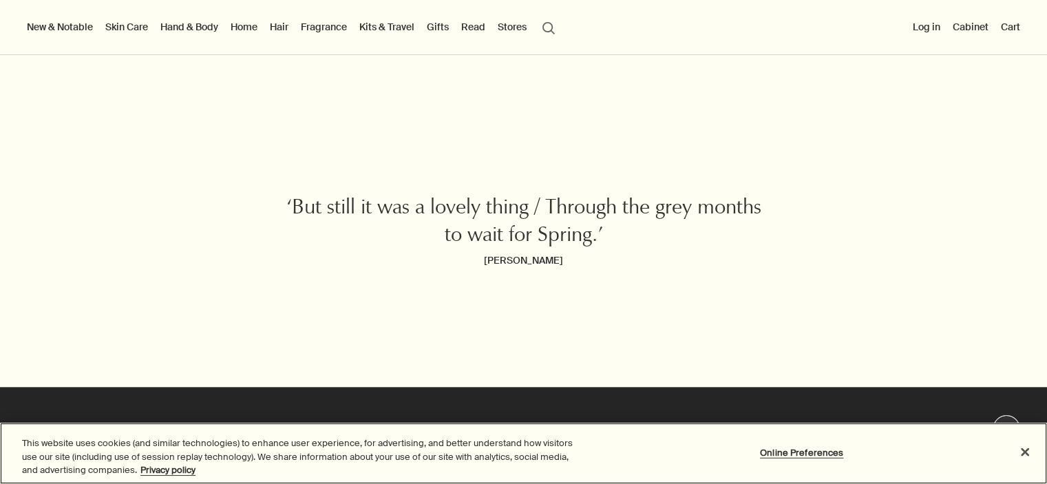
scroll to position [1477, 0]
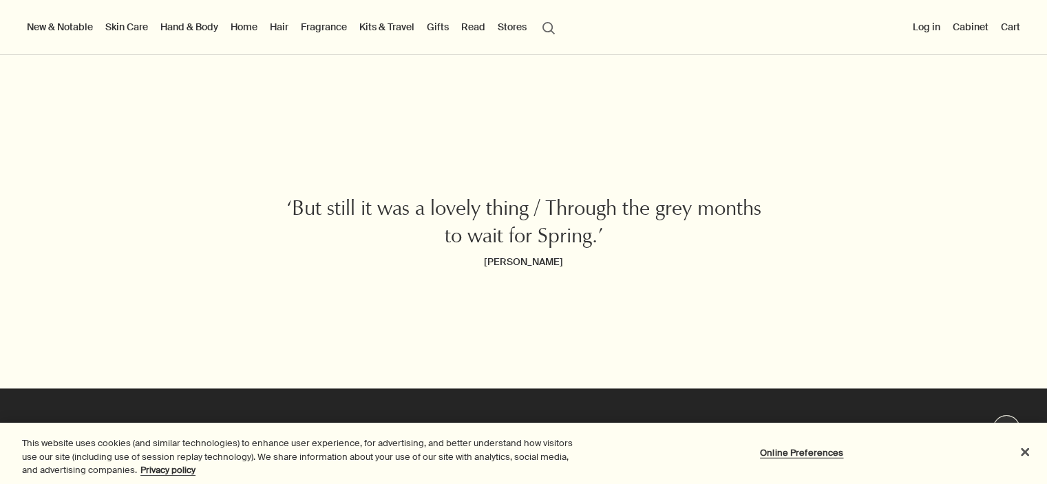
click at [514, 25] on button "Stores" at bounding box center [512, 27] width 34 height 18
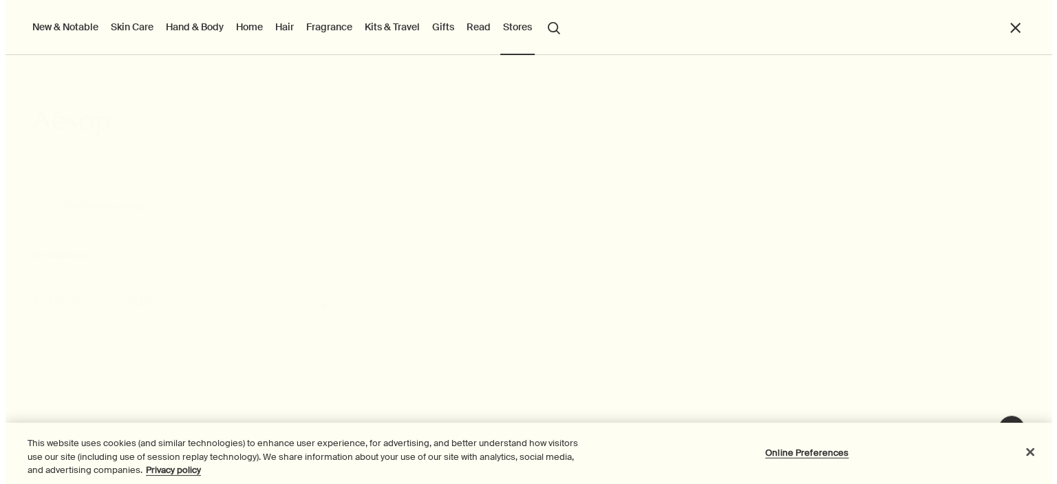
scroll to position [1480, 0]
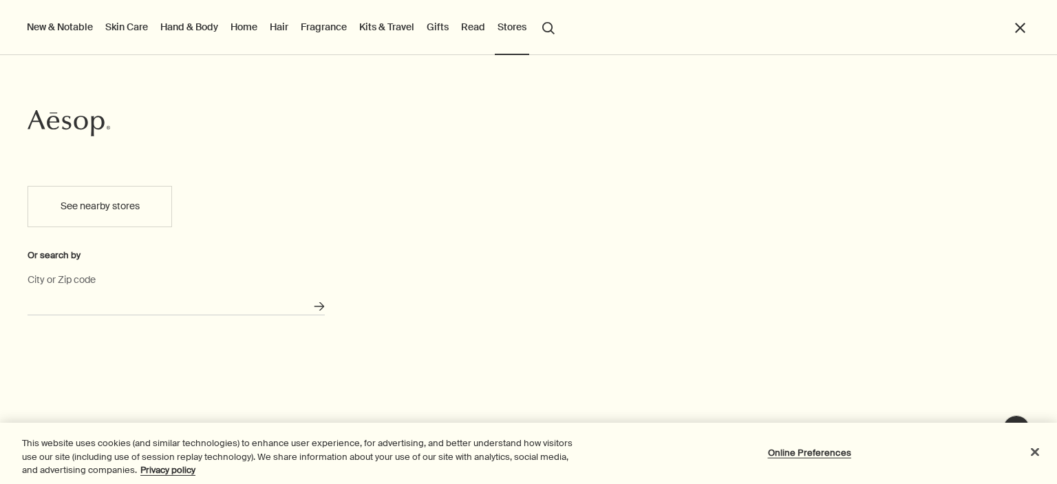
click at [141, 297] on input "City or Zip code" at bounding box center [176, 304] width 297 height 21
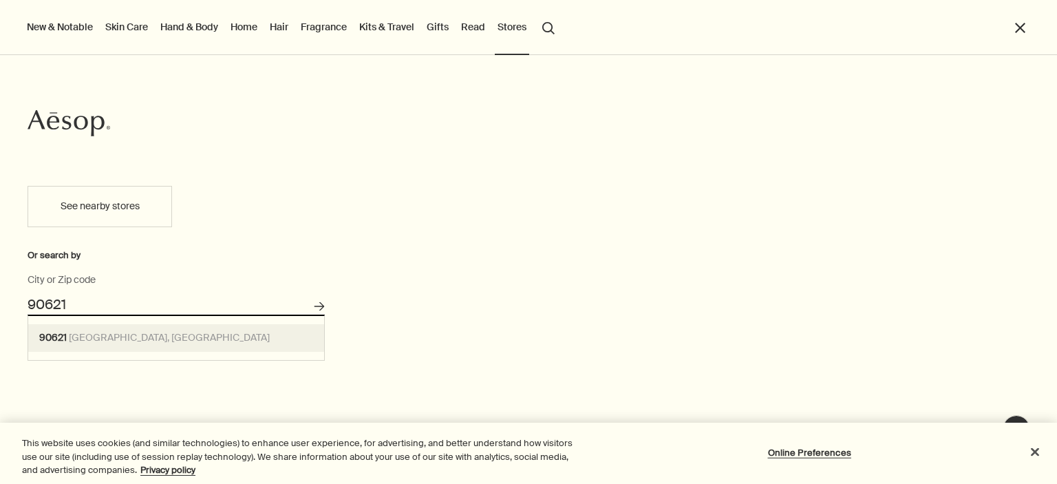
type input "Buena Park, CA 90621"
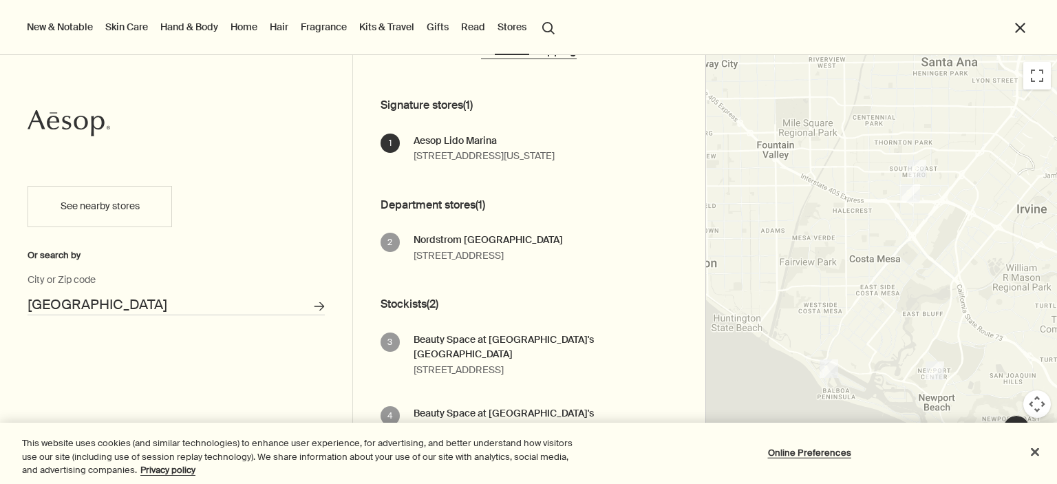
scroll to position [102, 0]
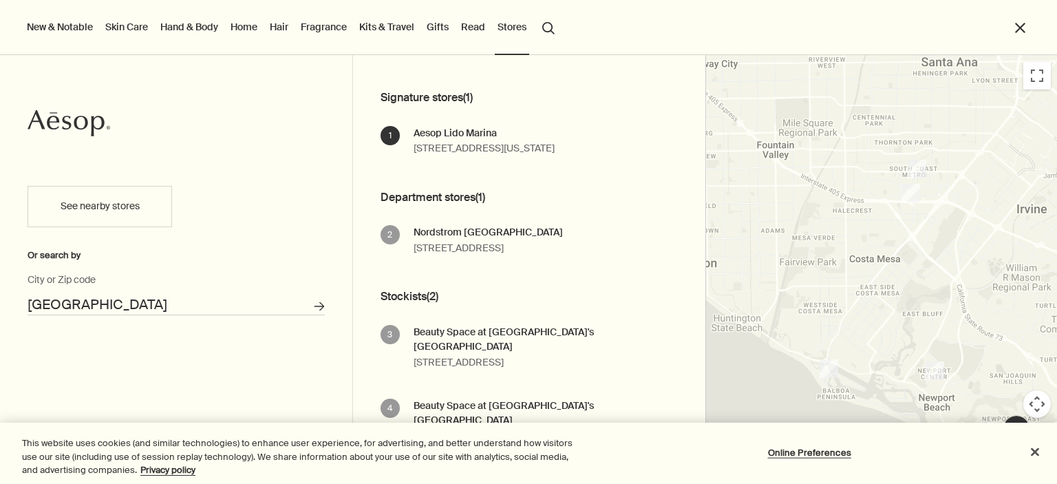
click at [250, 27] on link "Home" at bounding box center [244, 27] width 32 height 18
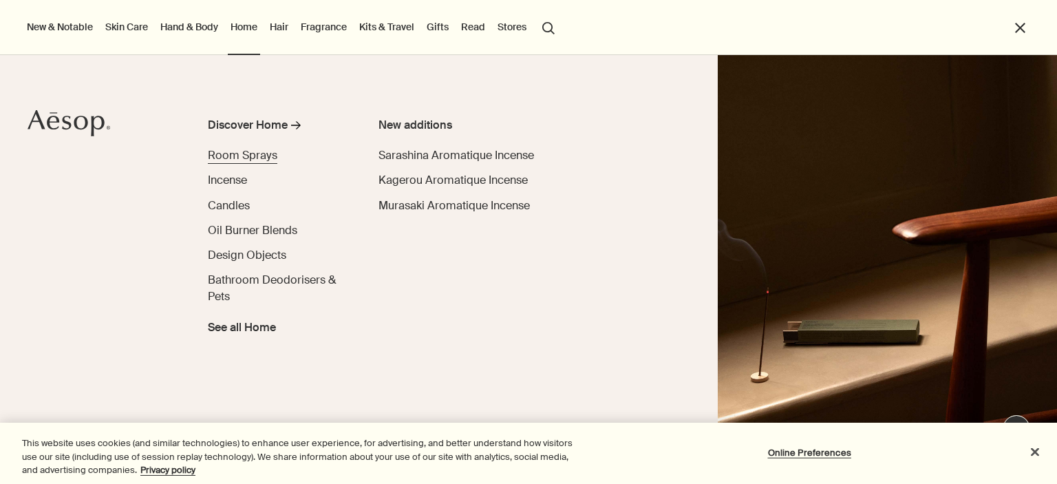
click at [231, 152] on span "Room Sprays" at bounding box center [242, 155] width 69 height 14
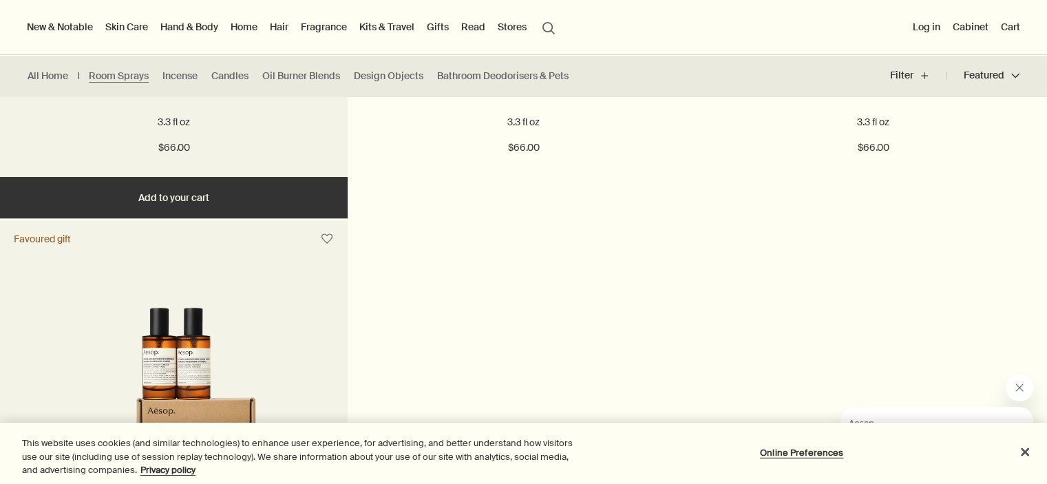
scroll to position [482, 0]
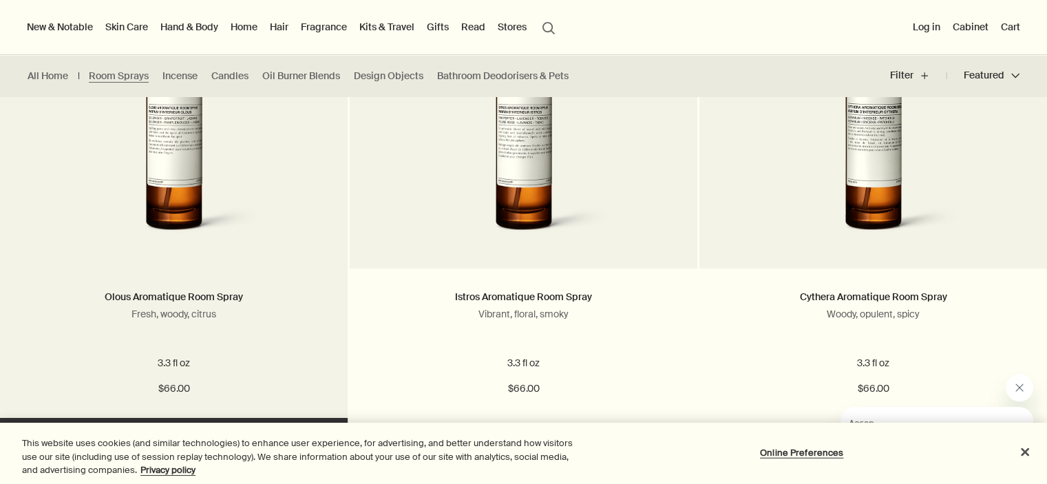
click at [200, 226] on img at bounding box center [173, 120] width 221 height 255
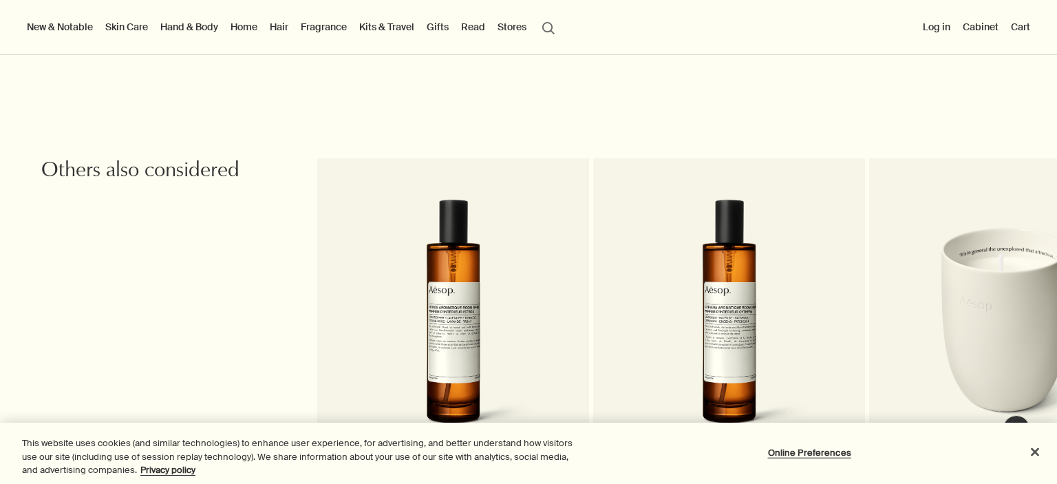
scroll to position [1514, 0]
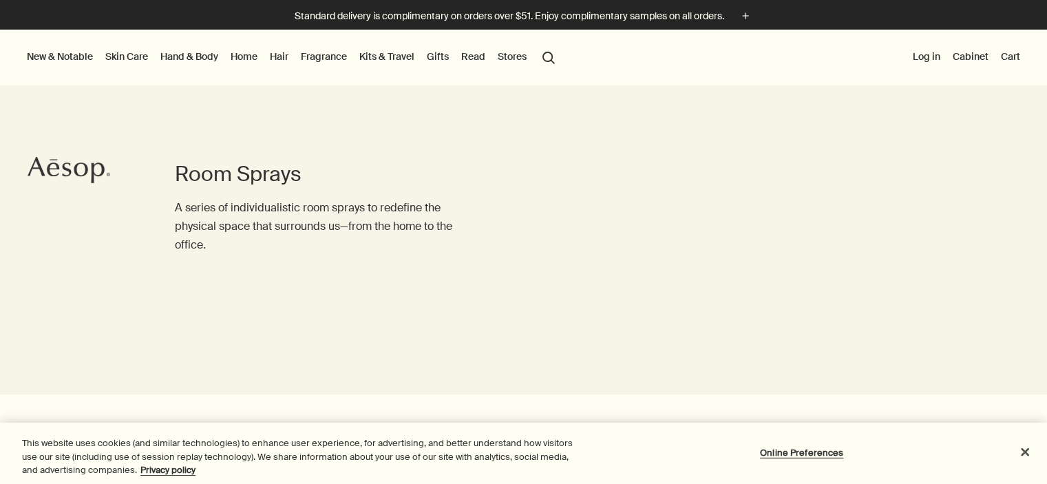
scroll to position [482, 0]
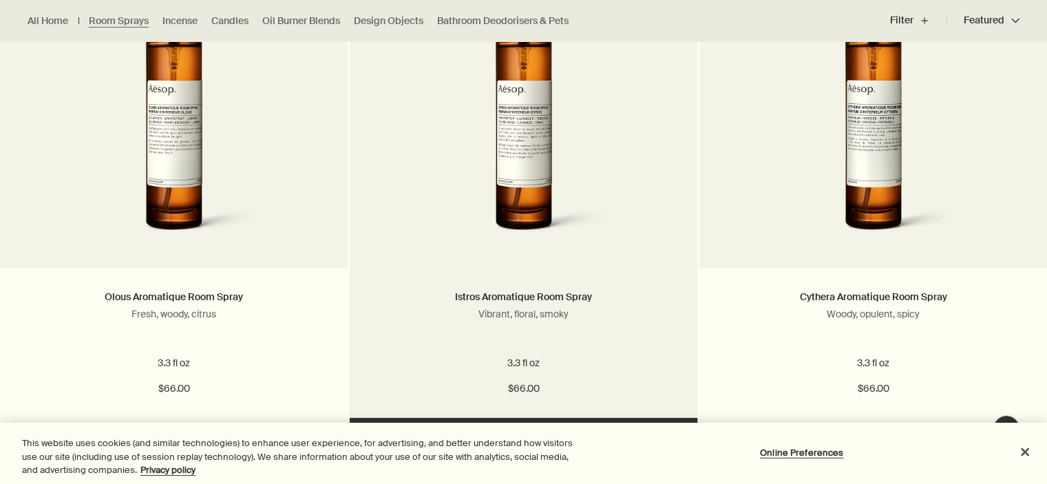
click at [511, 167] on img at bounding box center [523, 120] width 221 height 255
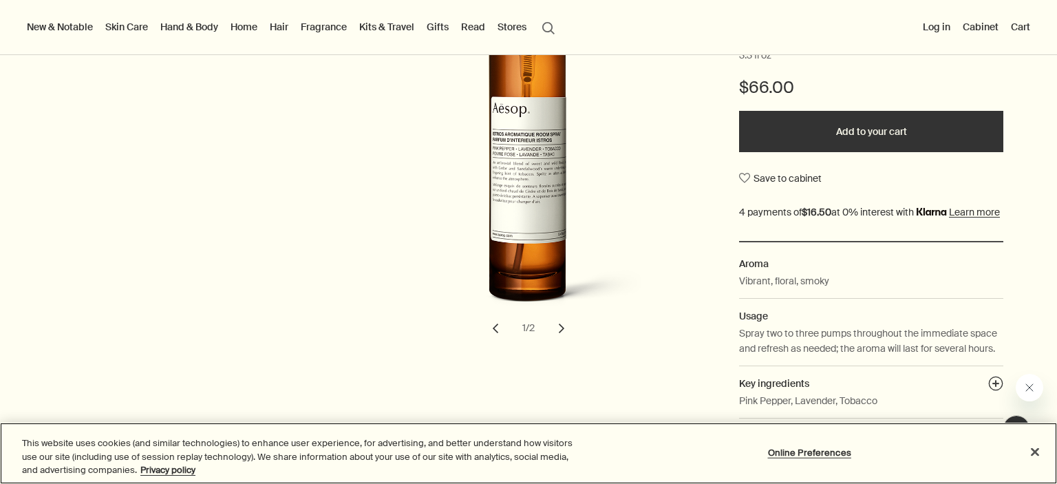
scroll to position [413, 0]
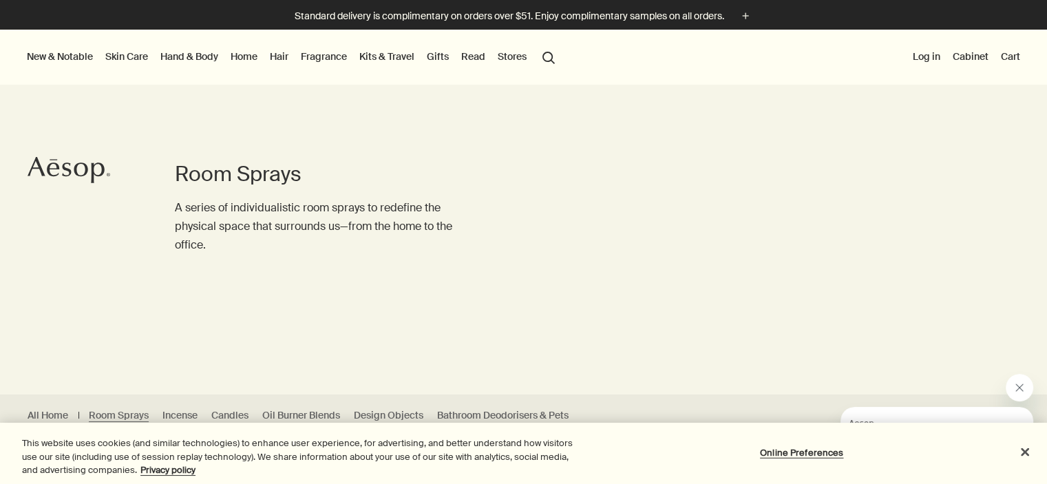
click at [245, 52] on link "Home" at bounding box center [244, 56] width 32 height 18
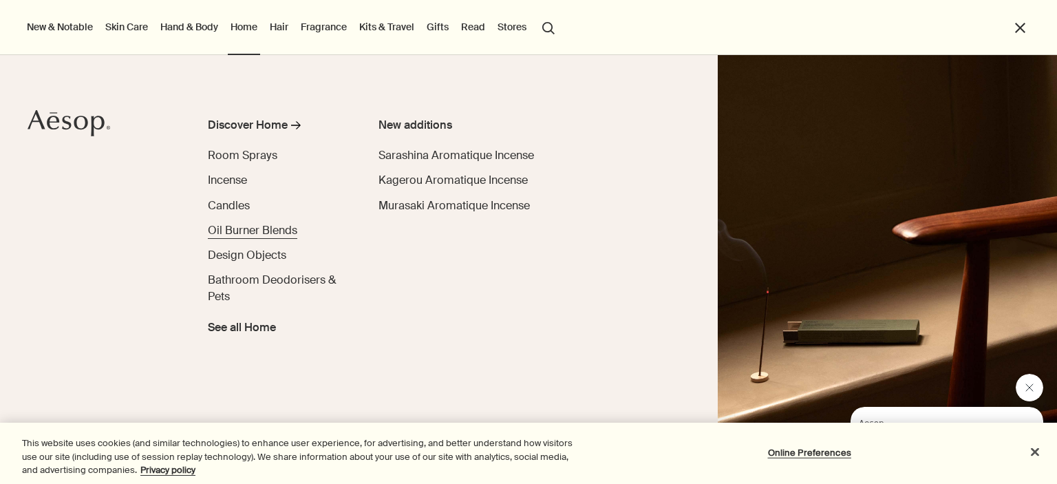
click at [250, 235] on span "Oil Burner Blends" at bounding box center [252, 230] width 89 height 14
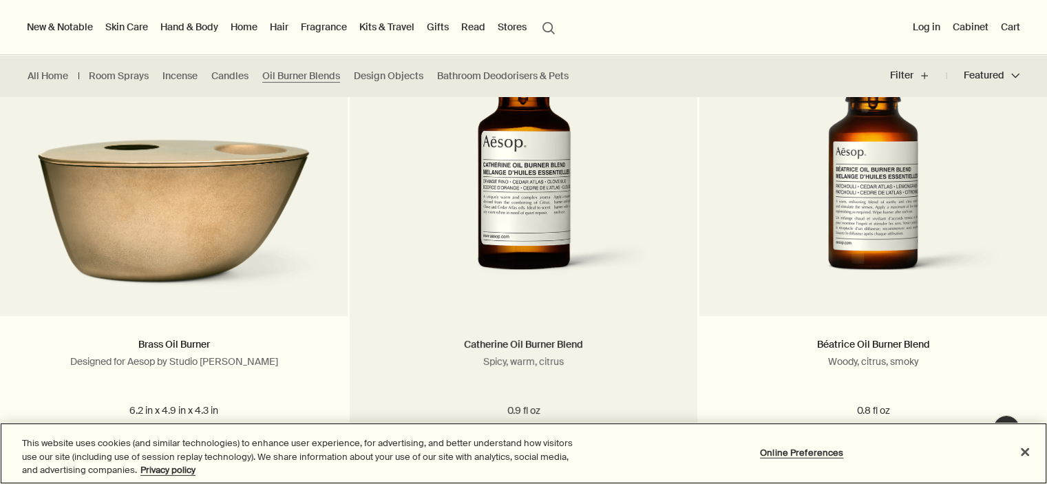
scroll to position [413, 0]
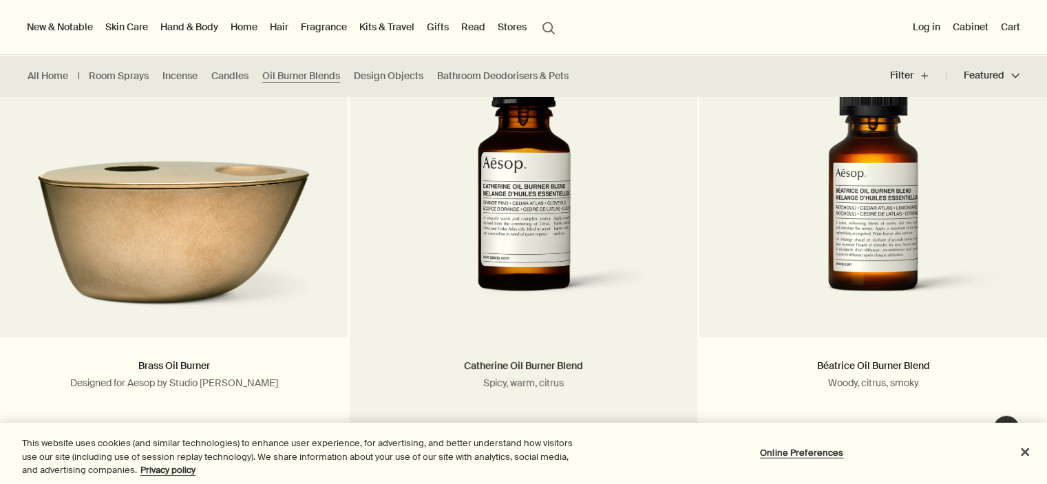
click at [527, 234] on img at bounding box center [523, 189] width 261 height 255
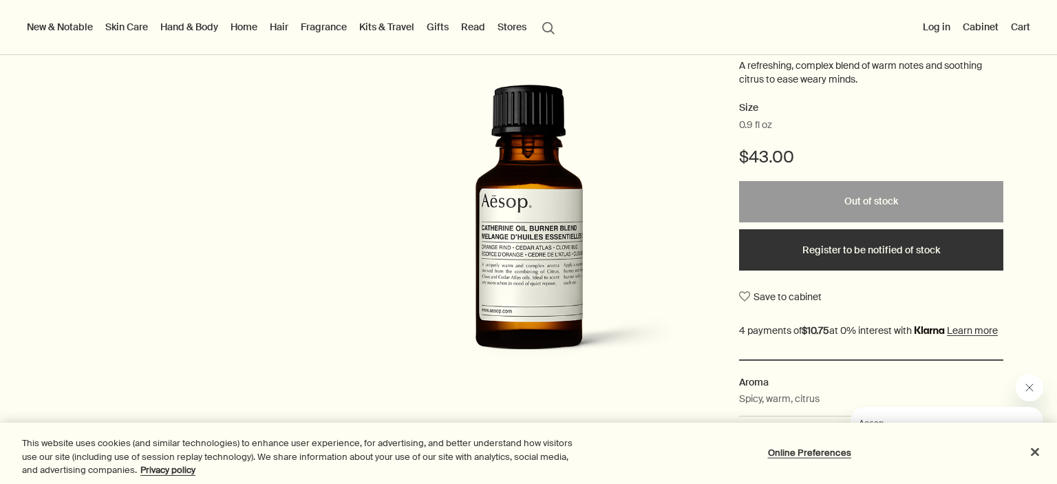
scroll to position [138, 0]
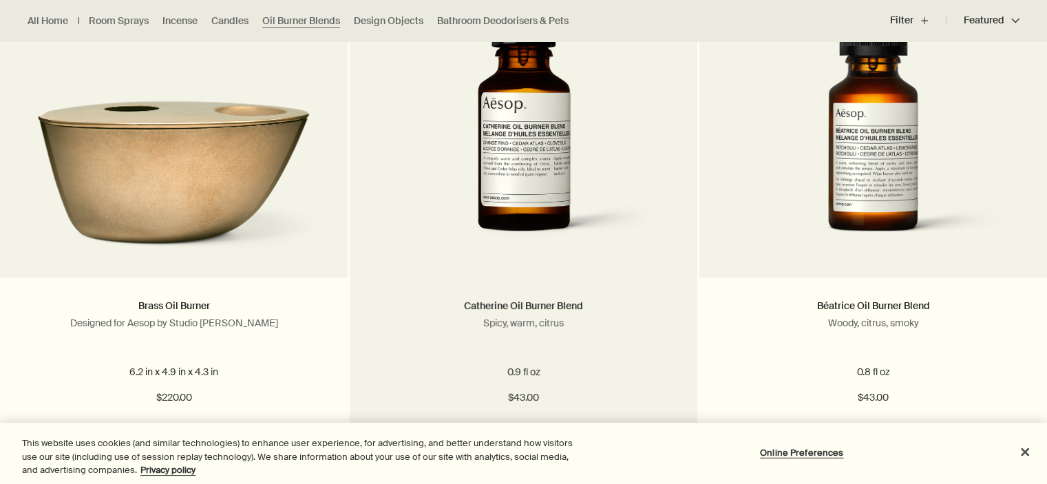
scroll to position [482, 0]
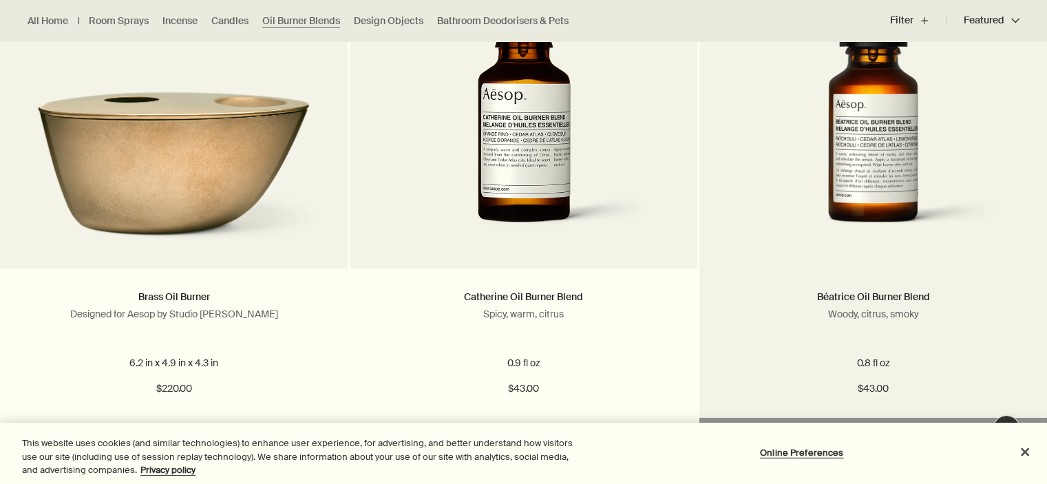
click at [873, 166] on img at bounding box center [872, 120] width 261 height 255
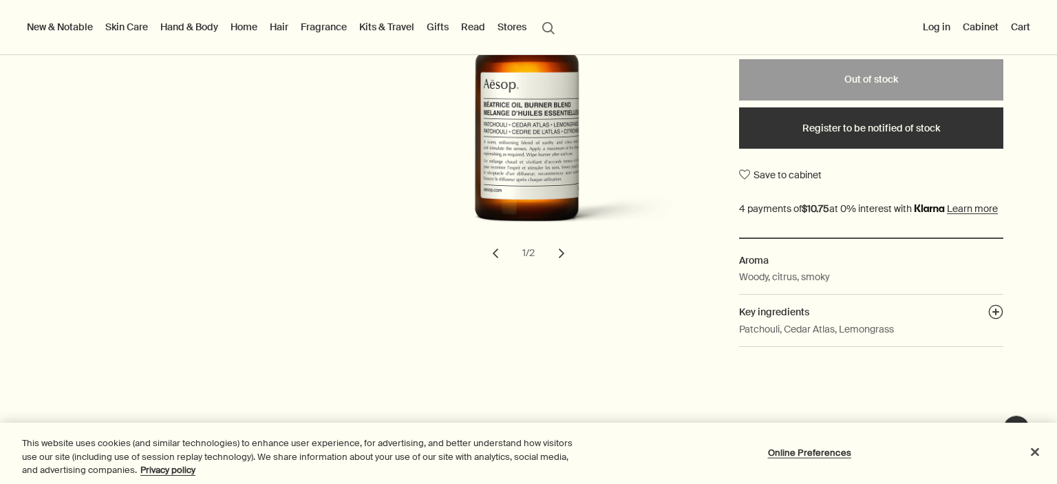
scroll to position [206, 0]
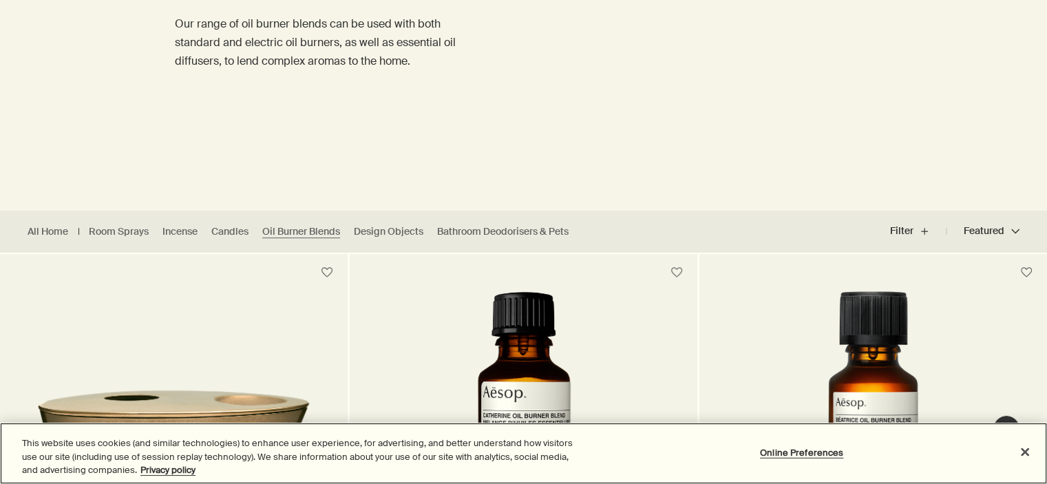
scroll to position [206, 0]
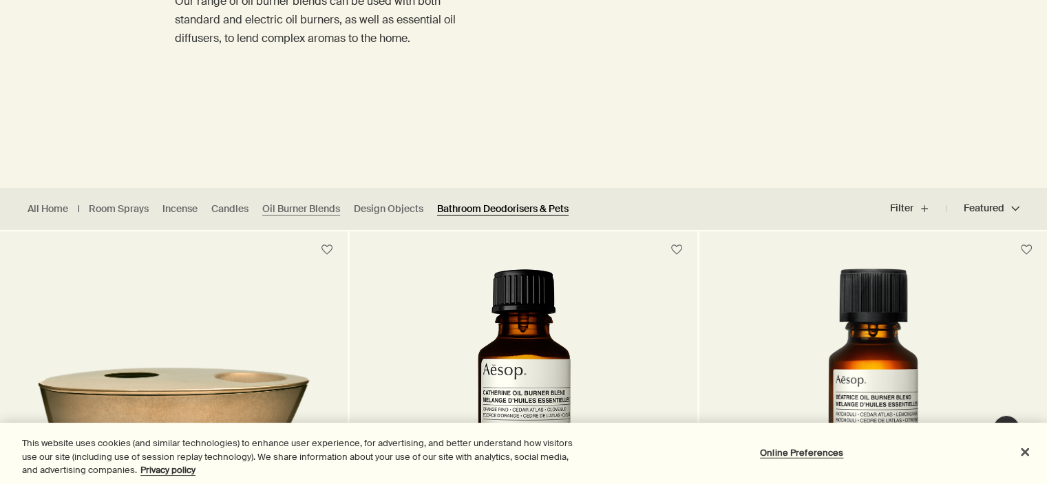
click at [539, 207] on link "Bathroom Deodorisers & Pets" at bounding box center [502, 208] width 131 height 13
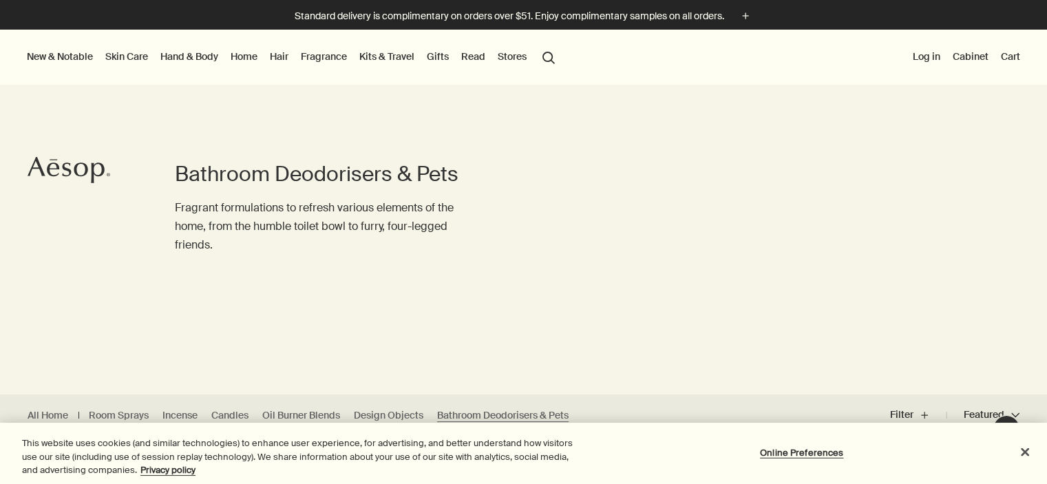
click at [186, 57] on link "Hand & Body" at bounding box center [189, 56] width 63 height 18
